Goal: Task Accomplishment & Management: Manage account settings

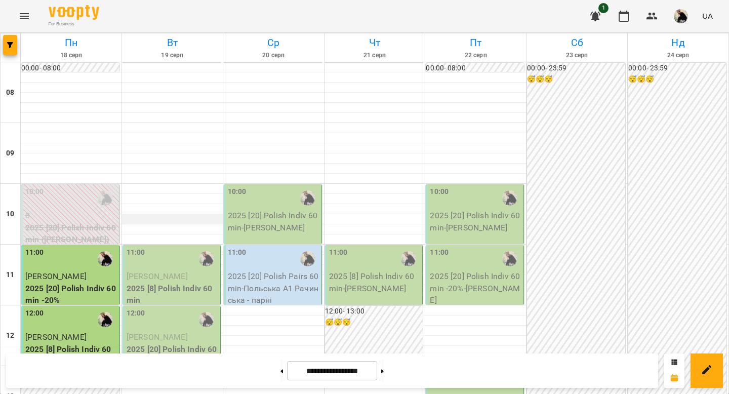
scroll to position [43, 0]
click at [176, 247] on div "11:00" at bounding box center [173, 258] width 92 height 23
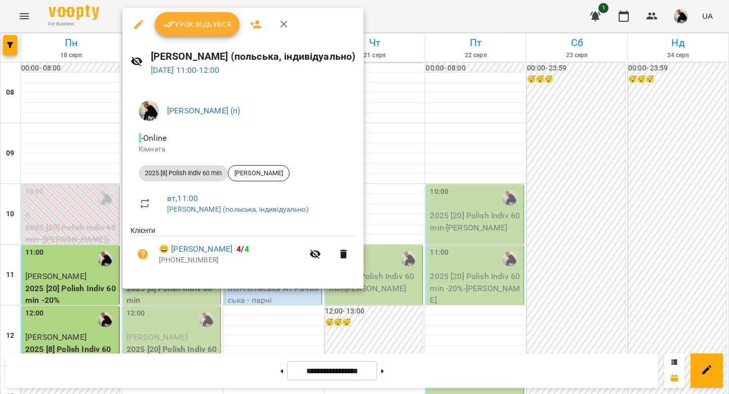
click at [208, 23] on span "Урок відбувся" at bounding box center [197, 24] width 69 height 12
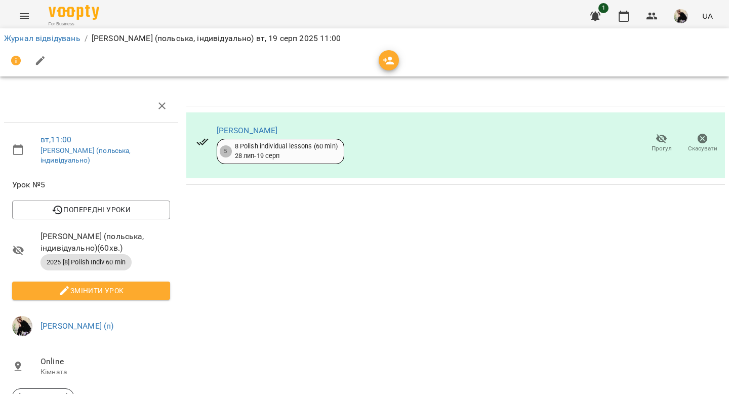
click at [20, 16] on icon "Menu" at bounding box center [24, 16] width 12 height 12
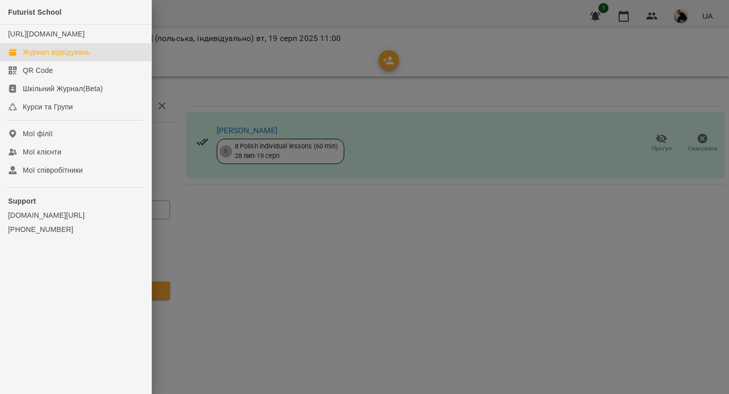
click at [54, 57] on div "Журнал відвідувань" at bounding box center [56, 52] width 67 height 10
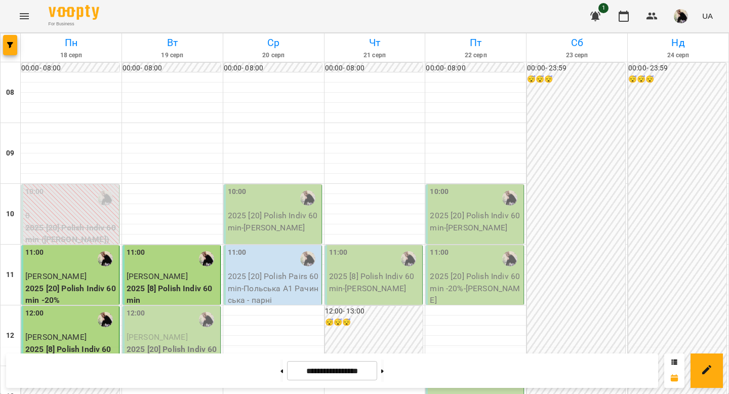
scroll to position [313, 0]
click at [384, 372] on button at bounding box center [382, 370] width 3 height 22
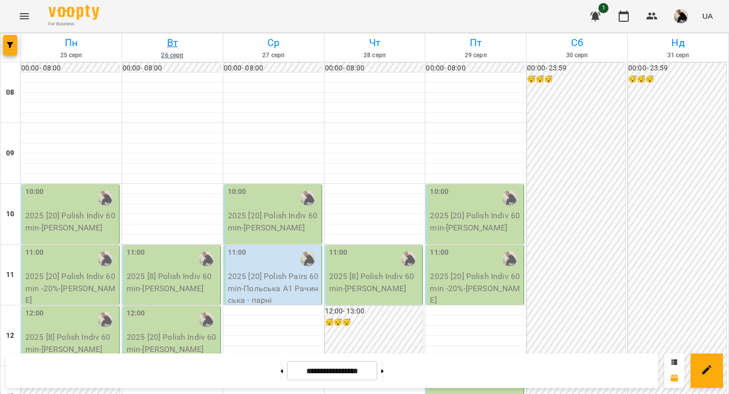
scroll to position [179, 0]
click at [281, 370] on icon at bounding box center [282, 371] width 3 height 4
type input "**********"
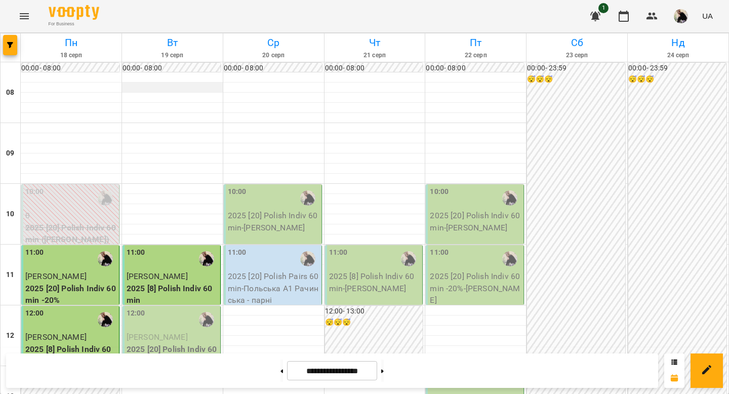
scroll to position [0, 0]
